Goal: Task Accomplishment & Management: Use online tool/utility

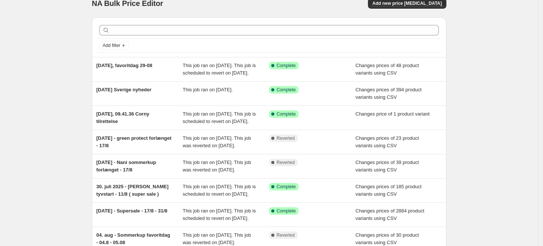
scroll to position [41, 0]
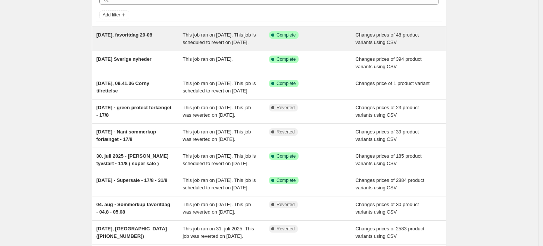
click at [152, 36] on span "[DATE], favoritdag 29-08" at bounding box center [124, 35] width 56 height 6
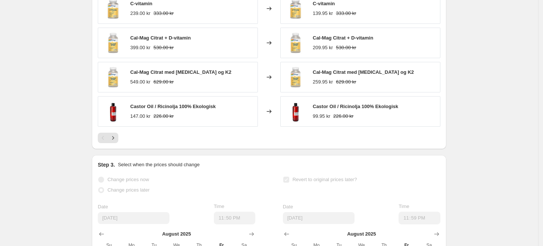
scroll to position [415, 0]
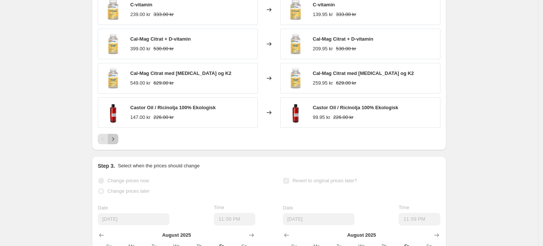
click at [117, 143] on icon "Next" at bounding box center [112, 139] width 7 height 7
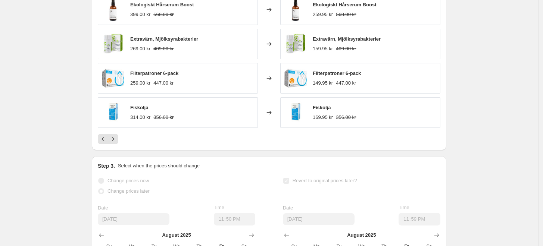
scroll to position [373, 0]
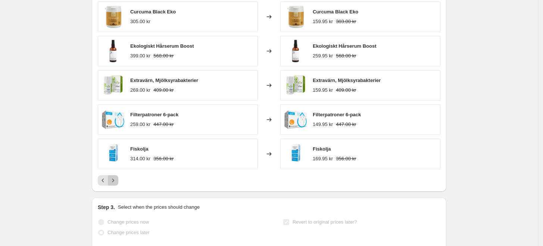
click at [118, 186] on button "Next" at bounding box center [113, 181] width 10 height 10
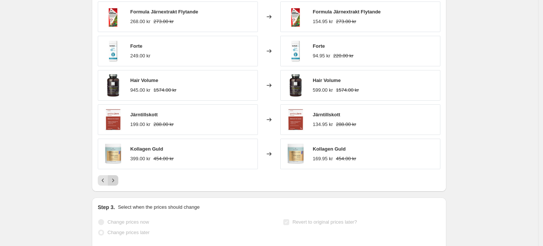
click at [118, 186] on button "Next" at bounding box center [113, 181] width 10 height 10
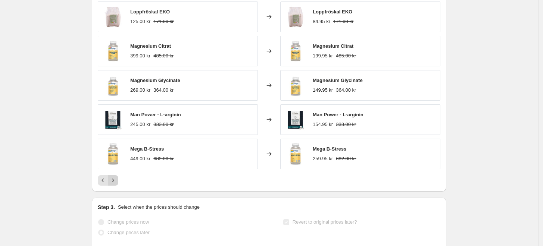
click at [118, 186] on button "Next" at bounding box center [113, 181] width 10 height 10
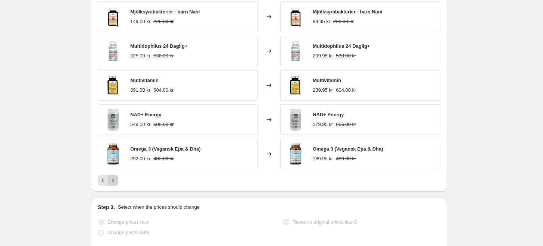
click at [118, 186] on button "Next" at bounding box center [113, 181] width 10 height 10
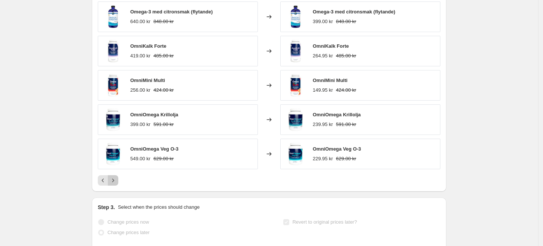
click at [118, 186] on button "Next" at bounding box center [113, 181] width 10 height 10
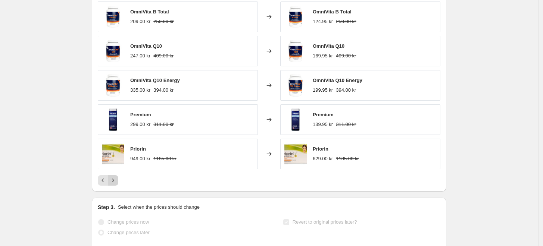
click at [118, 186] on button "Next" at bounding box center [113, 181] width 10 height 10
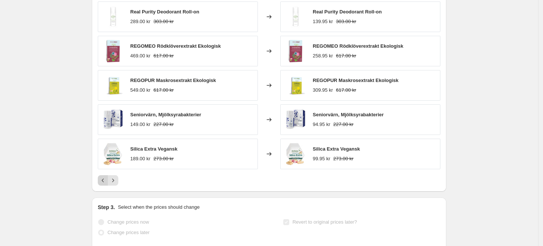
click at [105, 185] on icon "Previous" at bounding box center [102, 180] width 7 height 7
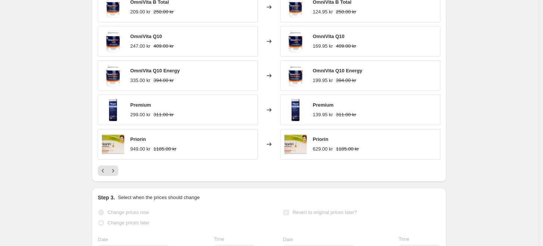
scroll to position [399, 0]
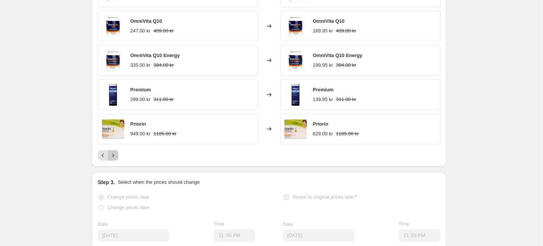
click at [114, 159] on icon "Next" at bounding box center [112, 155] width 7 height 7
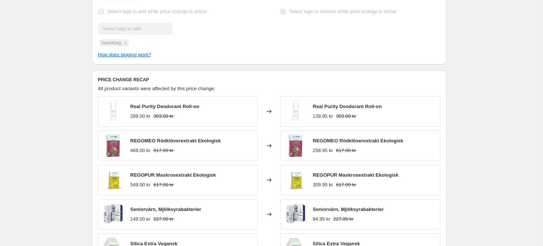
scroll to position [274, 0]
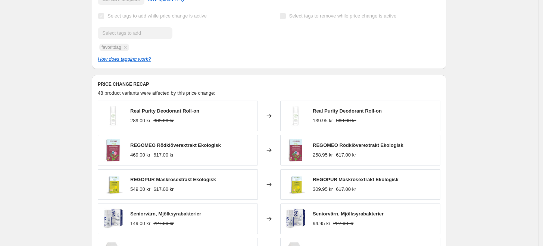
click at [123, 96] on span "48 product variants were affected by this price change:" at bounding box center [157, 93] width 118 height 6
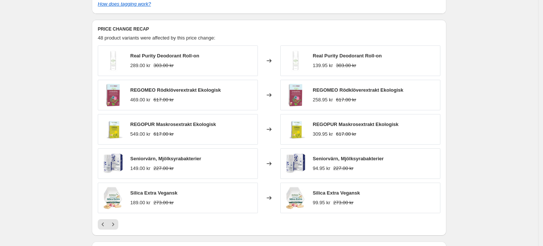
scroll to position [316, 0]
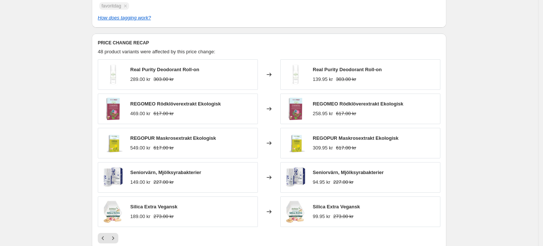
click at [78, 101] on div "28. aug. 2025, favoritdag 29-08. This page is ready 28. aug. 2025, favoritdag 2…" at bounding box center [269, 86] width 539 height 804
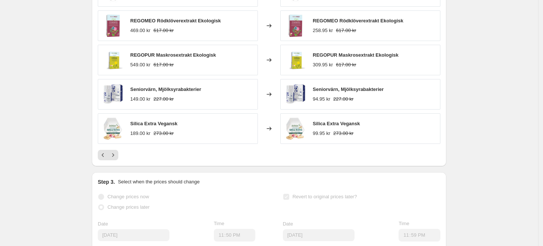
scroll to position [399, 0]
click at [82, 107] on div "28. aug. 2025, favoritdag 29-08. This page is ready 28. aug. 2025, favoritdag 2…" at bounding box center [269, 3] width 539 height 804
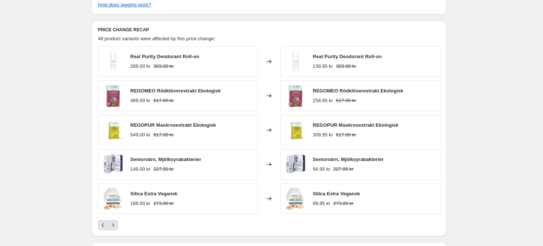
scroll to position [316, 0]
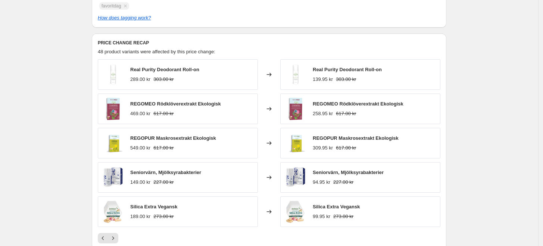
click at [73, 151] on div "28. aug. 2025, favoritdag 29-08. This page is ready 28. aug. 2025, favoritdag 2…" at bounding box center [269, 86] width 539 height 804
click at [76, 115] on div "28. aug. 2025, favoritdag 29-08. This page is ready 28. aug. 2025, favoritdag 2…" at bounding box center [269, 86] width 539 height 804
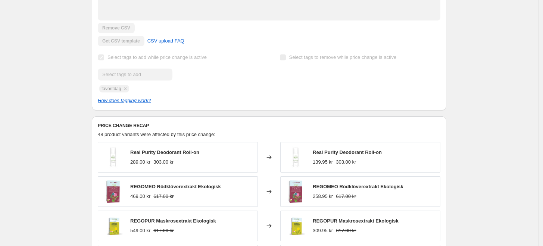
click at [168, 129] on h6 "PRICE CHANGE RECAP" at bounding box center [269, 126] width 343 height 6
click at [169, 129] on h6 "PRICE CHANGE RECAP" at bounding box center [269, 126] width 343 height 6
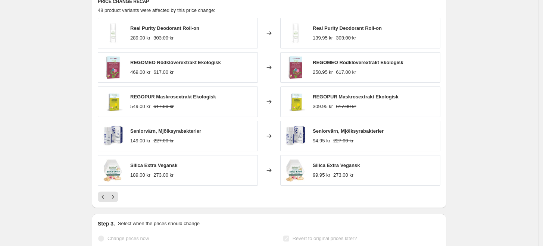
scroll to position [440, 0]
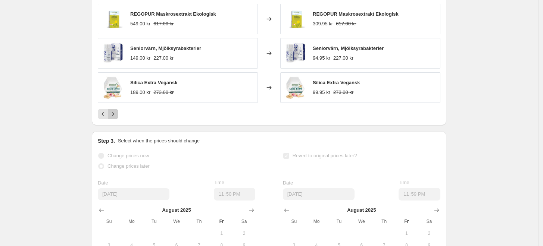
click at [111, 119] on button "Next" at bounding box center [113, 114] width 10 height 10
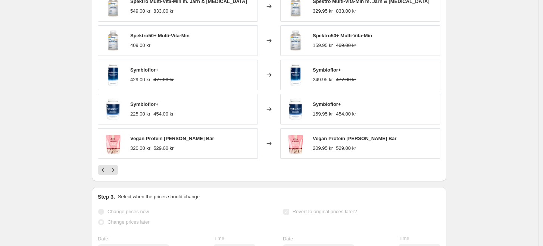
scroll to position [399, 0]
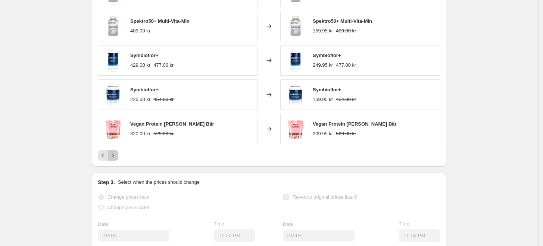
click at [114, 157] on icon "Next" at bounding box center [113, 155] width 2 height 3
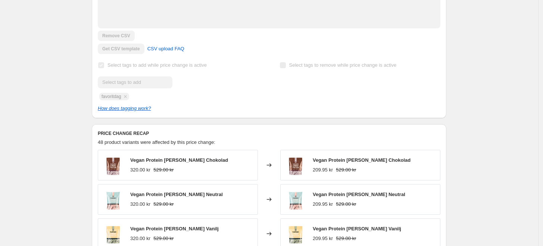
scroll to position [290, 0]
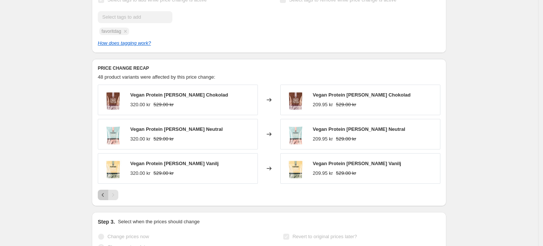
click at [103, 199] on icon "Previous" at bounding box center [102, 195] width 7 height 7
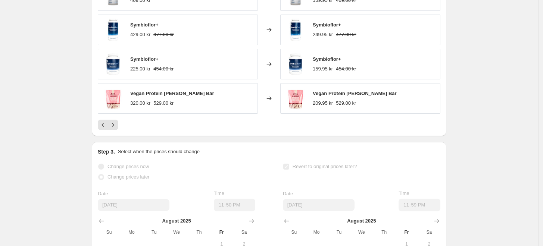
scroll to position [456, 0]
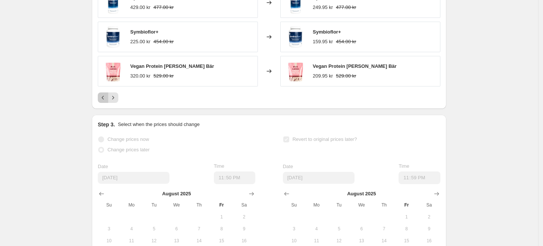
click at [102, 102] on icon "Previous" at bounding box center [102, 97] width 7 height 7
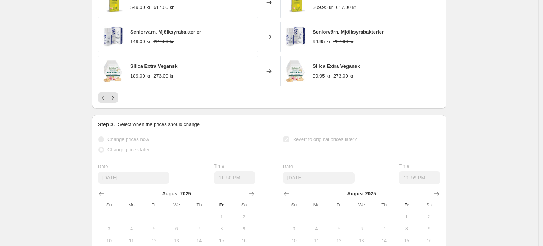
scroll to position [415, 0]
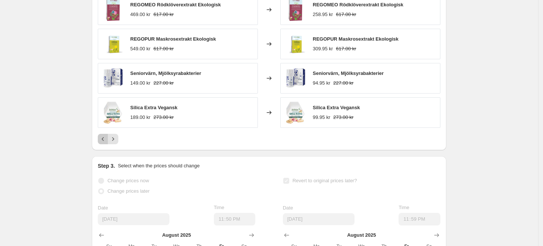
click at [104, 145] on button "Previous" at bounding box center [103, 139] width 10 height 10
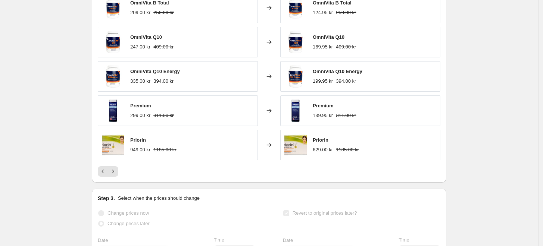
scroll to position [373, 0]
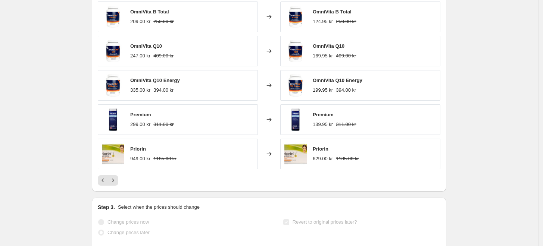
click at [106, 192] on div "PRICE CHANGE RECAP 48 product variants were affected by this price change: Omni…" at bounding box center [269, 84] width 355 height 216
click at [102, 185] on icon "Previous" at bounding box center [102, 180] width 7 height 7
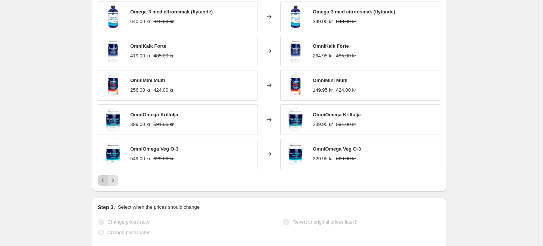
click at [102, 185] on icon "Previous" at bounding box center [102, 180] width 7 height 7
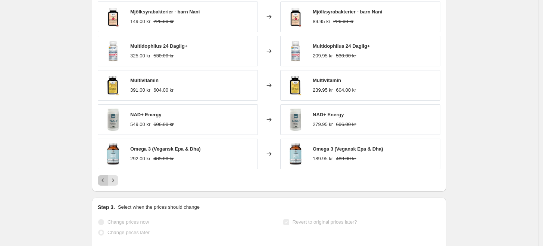
click at [102, 185] on icon "Previous" at bounding box center [102, 180] width 7 height 7
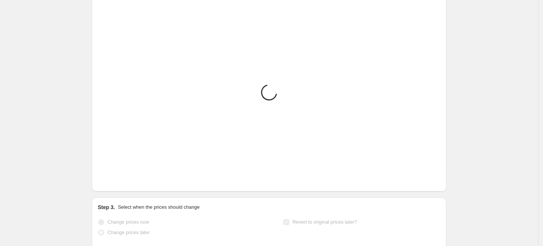
click at [102, 185] on icon "Previous" at bounding box center [102, 180] width 7 height 7
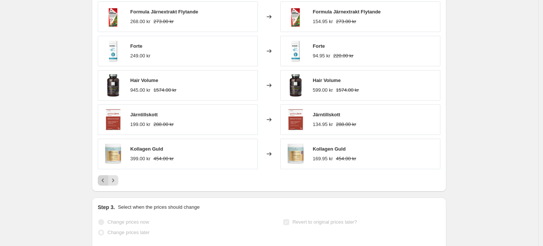
click at [102, 185] on icon "Previous" at bounding box center [102, 180] width 7 height 7
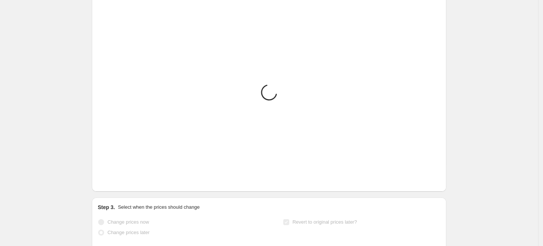
click at [102, 185] on icon "Previous" at bounding box center [102, 180] width 7 height 7
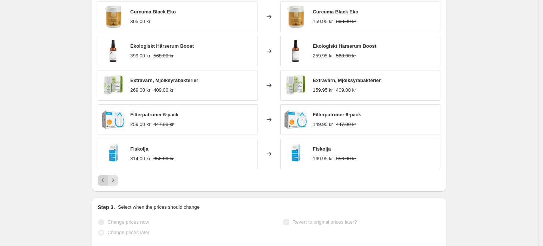
click at [102, 185] on icon "Previous" at bounding box center [102, 180] width 7 height 7
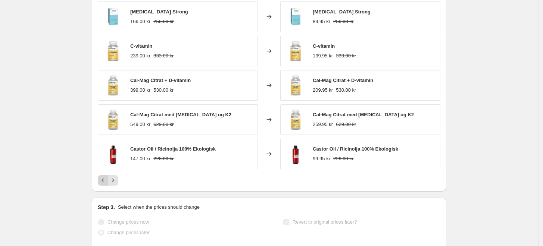
click at [102, 186] on div "Pagination" at bounding box center [103, 181] width 10 height 10
click at [116, 185] on icon "Next" at bounding box center [112, 180] width 7 height 7
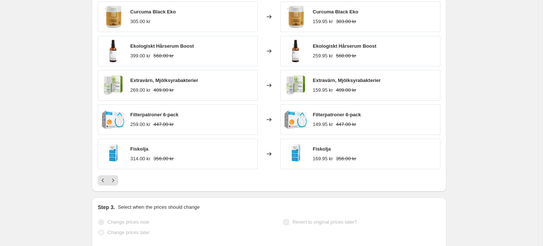
click at [52, 104] on div "28. aug. 2025, favoritdag 29-08. This page is ready 28. aug. 2025, favoritdag 2…" at bounding box center [269, 29] width 539 height 804
click at [40, 96] on div "28. aug. 2025, favoritdag 29-08. This page is ready 28. aug. 2025, favoritdag 2…" at bounding box center [269, 29] width 539 height 804
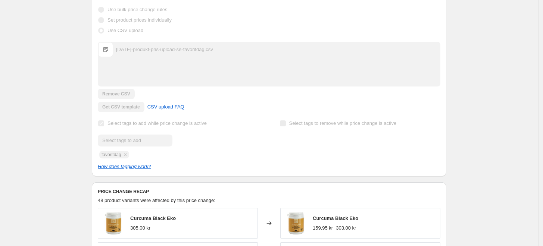
scroll to position [249, 0]
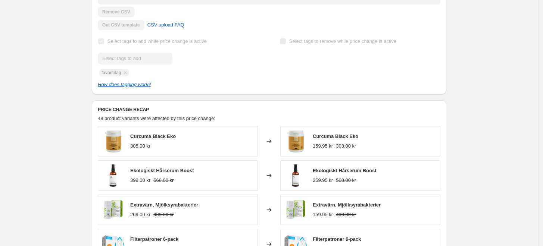
drag, startPoint x: 74, startPoint y: 83, endPoint x: 69, endPoint y: 88, distance: 7.1
click at [74, 83] on div "28. aug. 2025, favoritdag 29-08. This page is ready 28. aug. 2025, favoritdag 2…" at bounding box center [269, 153] width 539 height 804
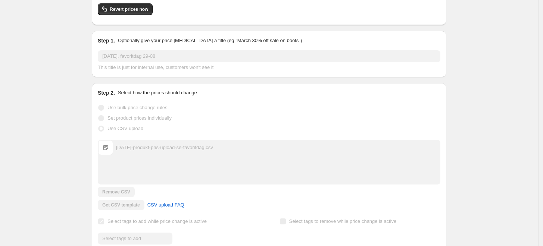
scroll to position [0, 0]
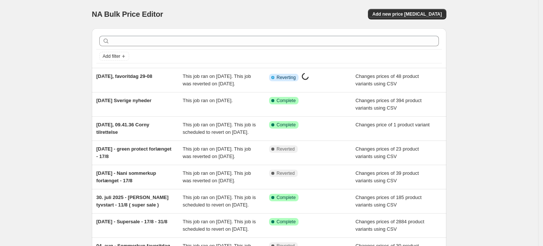
click at [31, 65] on div "NA Bulk Price Editor. This page is ready NA Bulk Price Editor Add new price cha…" at bounding box center [269, 192] width 539 height 385
click at [48, 63] on div "NA Bulk Price Editor. This page is ready NA Bulk Price Editor Add new price cha…" at bounding box center [269, 192] width 539 height 385
click at [60, 43] on div "NA Bulk Price Editor. This page is ready NA Bulk Price Editor Add new price cha…" at bounding box center [269, 192] width 539 height 385
click at [66, 52] on div "NA Bulk Price Editor. This page is ready NA Bulk Price Editor Add new price [ME…" at bounding box center [269, 192] width 539 height 385
click at [71, 46] on div "NA Bulk Price Editor. This page is ready NA Bulk Price Editor Add new price [ME…" at bounding box center [269, 192] width 539 height 385
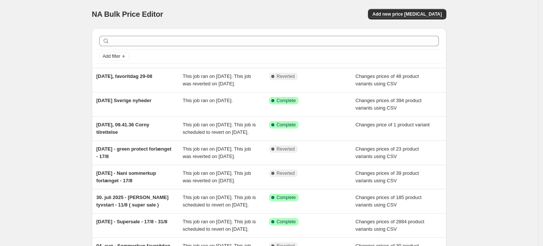
click at [67, 58] on div "NA Bulk Price Editor. This page is ready NA Bulk Price Editor Add new price [ME…" at bounding box center [269, 192] width 539 height 385
click at [67, 43] on div "NA Bulk Price Editor. This page is ready NA Bulk Price Editor Add new price [ME…" at bounding box center [269, 192] width 539 height 385
click at [72, 80] on div "NA Bulk Price Editor. This page is ready NA Bulk Price Editor Add new price [ME…" at bounding box center [269, 192] width 539 height 385
click at [41, 68] on div "NA Bulk Price Editor. This page is ready NA Bulk Price Editor Add new price [ME…" at bounding box center [269, 192] width 539 height 385
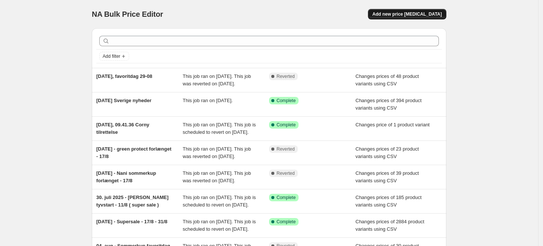
click at [412, 15] on span "Add new price [MEDICAL_DATA]" at bounding box center [407, 14] width 69 height 6
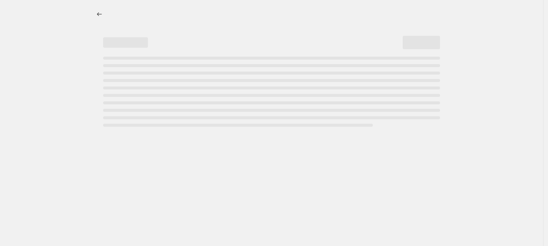
select select "percentage"
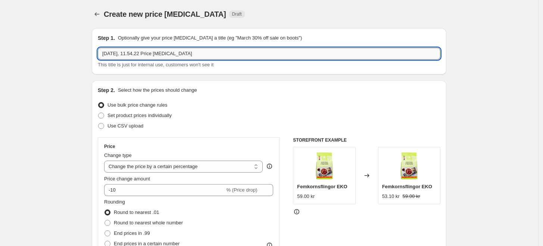
drag, startPoint x: 203, startPoint y: 53, endPoint x: 156, endPoint y: 53, distance: 47.4
click at [156, 53] on input "[DATE], 11.54.22 Price [MEDICAL_DATA]" at bounding box center [269, 54] width 343 height 12
type input "[DATE], 11.54.22 SE favoritdag priser"
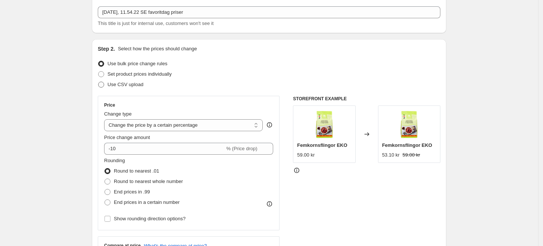
click at [104, 82] on span at bounding box center [101, 85] width 6 height 6
click at [99, 82] on input "Use CSV upload" at bounding box center [98, 82] width 0 height 0
radio input "true"
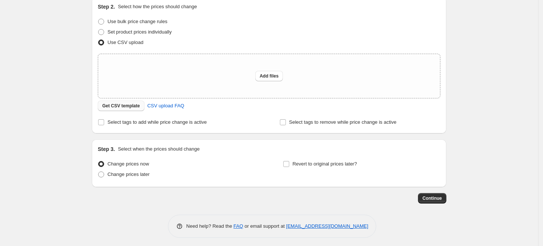
scroll to position [87, 0]
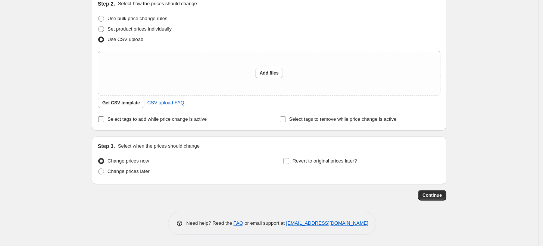
click at [108, 118] on label "Select tags to add while price change is active" at bounding box center [152, 119] width 109 height 10
click at [104, 118] on input "Select tags to add while price change is active" at bounding box center [101, 120] width 6 height 6
checkbox input "true"
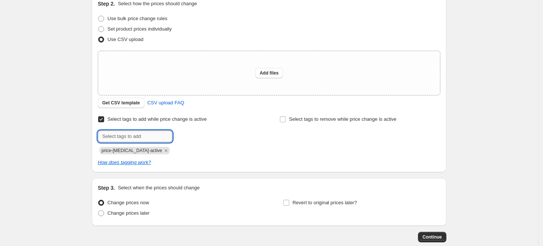
click at [126, 134] on input "text" at bounding box center [135, 137] width 75 height 12
click at [163, 152] on icon "Remove price-change-job-active" at bounding box center [166, 151] width 7 height 7
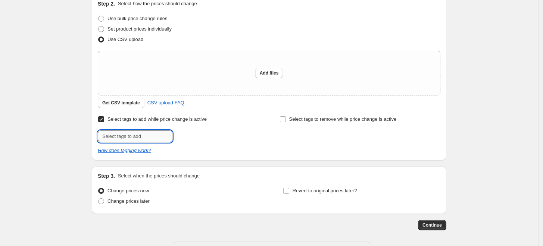
click at [149, 140] on input "text" at bounding box center [135, 137] width 75 height 12
type input "favoritdag"
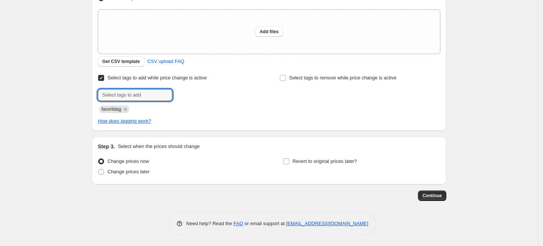
scroll to position [128, 0]
click at [103, 162] on span at bounding box center [101, 161] width 6 height 6
click at [99, 159] on input "Change prices now" at bounding box center [98, 158] width 0 height 0
click at [304, 160] on span "Revert to original prices later?" at bounding box center [325, 161] width 65 height 6
click at [289, 160] on input "Revert to original prices later?" at bounding box center [286, 161] width 6 height 6
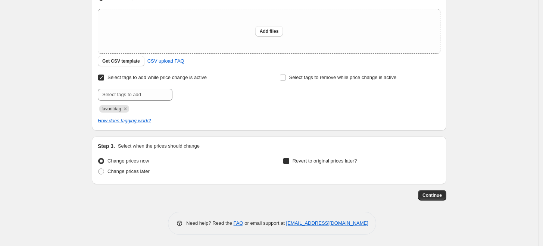
checkbox input "true"
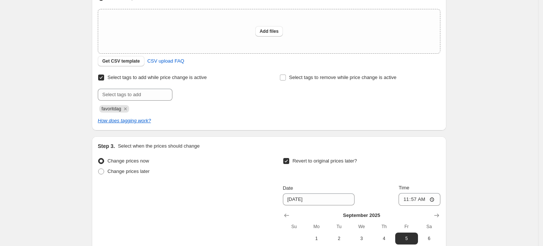
scroll to position [211, 0]
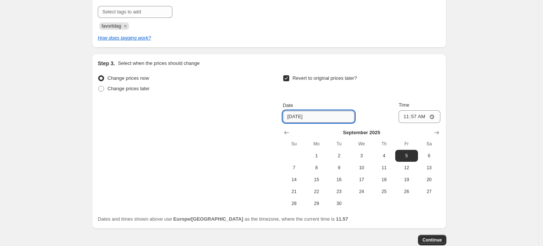
click at [304, 116] on input "[DATE]" at bounding box center [319, 117] width 72 height 12
click at [289, 118] on input "[DATE]" at bounding box center [319, 117] width 72 height 12
click at [289, 131] on icon "Show previous month, August 2025" at bounding box center [286, 132] width 7 height 7
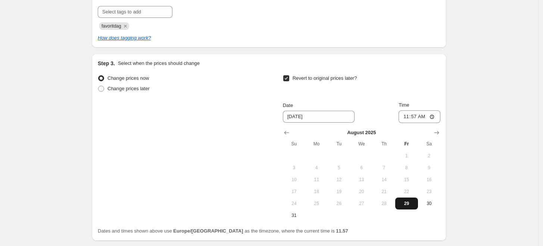
click at [407, 202] on span "29" at bounding box center [407, 204] width 16 height 6
type input "[DATE]"
click at [419, 116] on input "11:57" at bounding box center [420, 117] width 42 height 13
type input "23:59"
click at [264, 100] on div "Change prices now Change prices later Revert to original prices later? Date [DA…" at bounding box center [269, 147] width 343 height 149
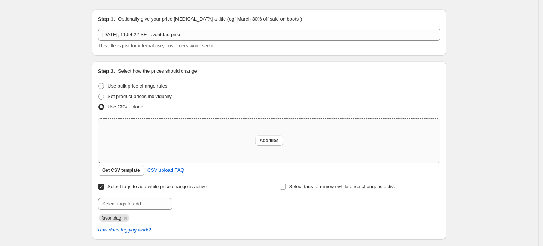
scroll to position [19, 0]
click at [123, 170] on span "Get CSV template" at bounding box center [121, 171] width 38 height 6
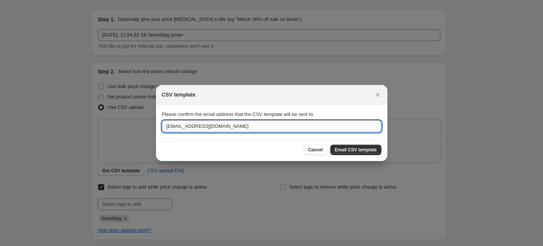
click at [169, 127] on input "[EMAIL_ADDRESS][DOMAIN_NAME]" at bounding box center [272, 127] width 220 height 12
type input "[EMAIL_ADDRESS][DOMAIN_NAME]"
click at [355, 150] on span "Email CSV template" at bounding box center [356, 150] width 42 height 6
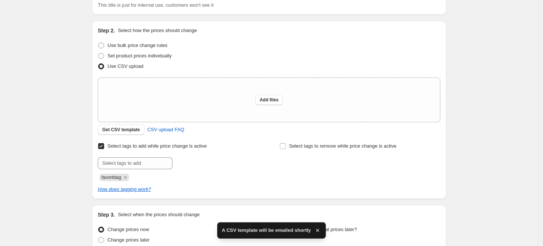
scroll to position [60, 0]
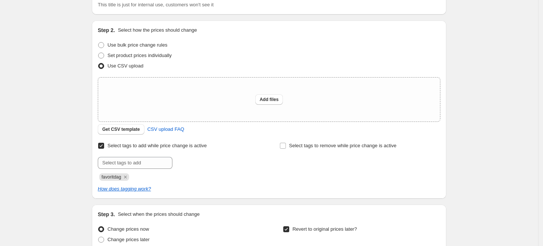
click at [74, 75] on div "Create new price [MEDICAL_DATA]. This page is ready Create new price [MEDICAL_D…" at bounding box center [269, 197] width 539 height 515
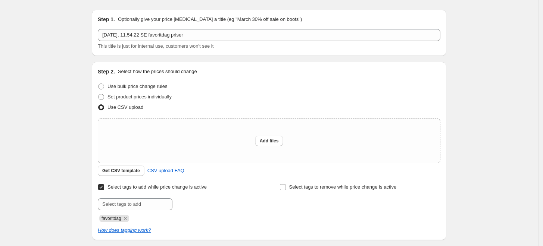
click at [78, 107] on div "Create new price [MEDICAL_DATA]. This page is ready Create new price [MEDICAL_D…" at bounding box center [269, 238] width 539 height 515
click at [66, 112] on div "Create new price [MEDICAL_DATA]. This page is ready Create new price [MEDICAL_D…" at bounding box center [269, 238] width 539 height 515
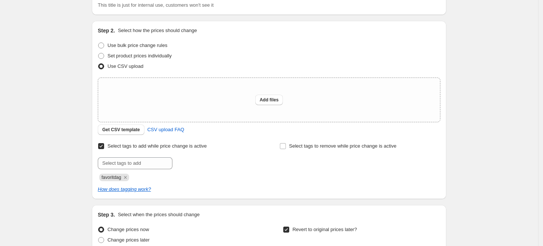
click at [66, 112] on div "Create new price [MEDICAL_DATA]. This page is ready Create new price [MEDICAL_D…" at bounding box center [269, 197] width 539 height 515
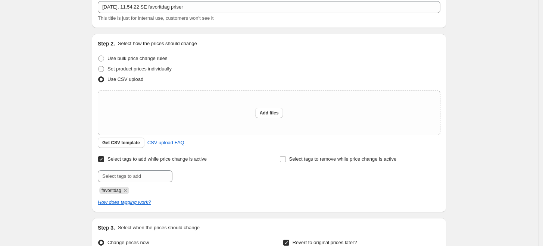
scroll to position [60, 0]
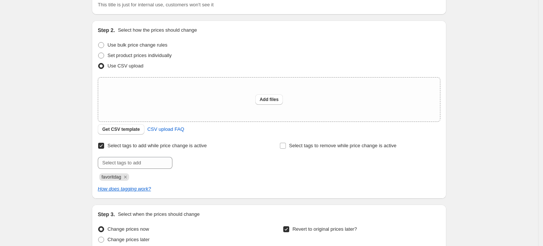
click at [75, 67] on div "Create new price [MEDICAL_DATA]. This page is ready Create new price [MEDICAL_D…" at bounding box center [269, 197] width 539 height 515
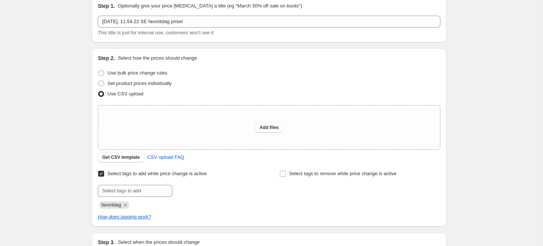
scroll to position [19, 0]
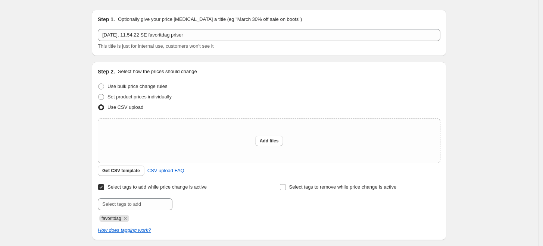
click at [67, 92] on div "Create new price [MEDICAL_DATA]. This page is ready Create new price [MEDICAL_D…" at bounding box center [269, 238] width 539 height 515
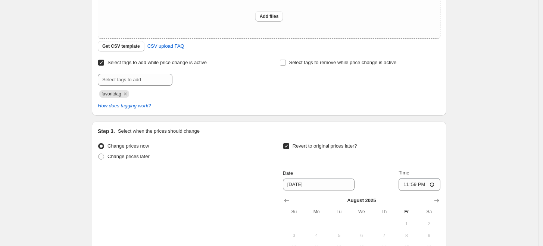
click at [71, 86] on div "Create new price [MEDICAL_DATA]. This page is ready Create new price [MEDICAL_D…" at bounding box center [269, 114] width 539 height 515
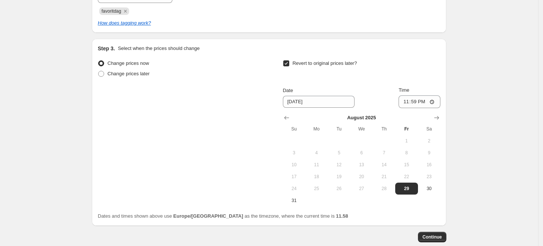
click at [72, 87] on div "Create new price [MEDICAL_DATA]. This page is ready Create new price [MEDICAL_D…" at bounding box center [269, 31] width 539 height 515
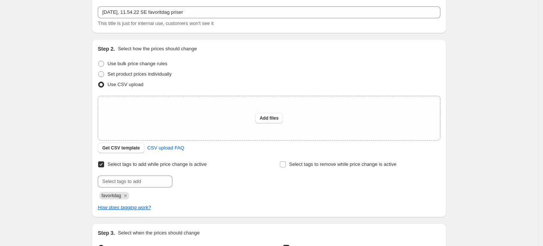
click at [73, 84] on div "Create new price [MEDICAL_DATA]. This page is ready Create new price [MEDICAL_D…" at bounding box center [269, 216] width 539 height 515
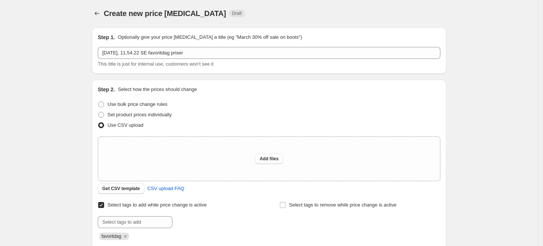
scroll to position [0, 0]
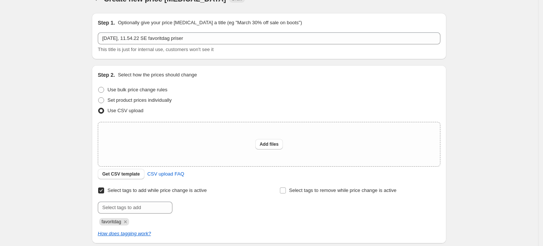
click at [73, 84] on div "Create new price [MEDICAL_DATA]. This page is ready Create new price [MEDICAL_D…" at bounding box center [269, 242] width 539 height 515
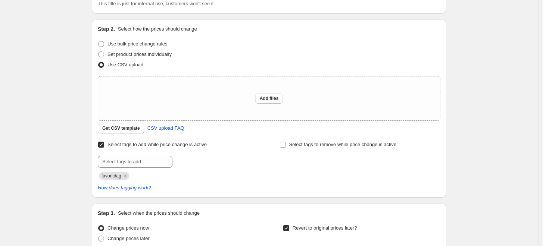
scroll to position [60, 0]
click at [123, 128] on span "Get CSV template" at bounding box center [121, 130] width 38 height 6
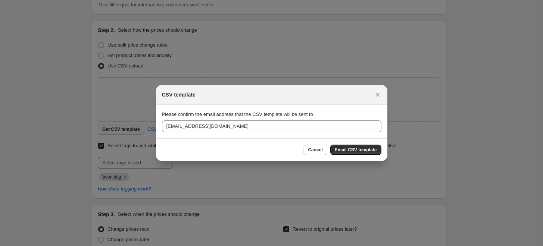
scroll to position [0, 0]
click at [356, 152] on span "Email CSV template" at bounding box center [356, 150] width 42 height 6
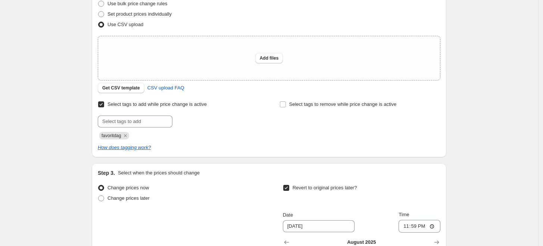
scroll to position [102, 0]
click at [242, 54] on div "Add files" at bounding box center [269, 58] width 342 height 44
type input "C:\fakepath\favoritdag-se-korrigeret.csv"
click at [263, 56] on span "Add files" at bounding box center [269, 58] width 19 height 6
type input "C:\fakepath\favoritdag-se-korrigeret.csv"
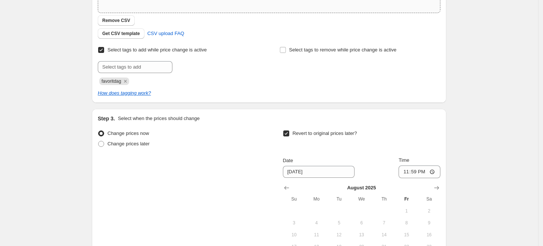
scroll to position [281, 0]
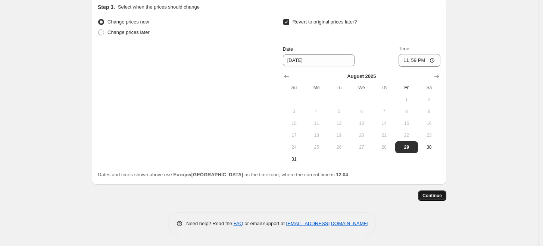
click at [435, 193] on span "Continue" at bounding box center [432, 196] width 19 height 6
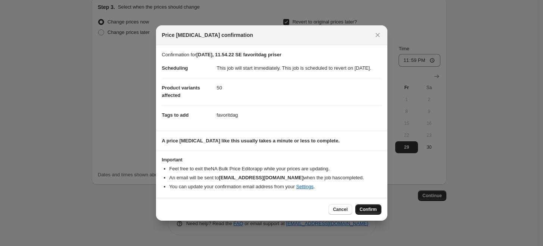
click at [369, 213] on span "Confirm" at bounding box center [368, 210] width 17 height 6
